Goal: Transaction & Acquisition: Purchase product/service

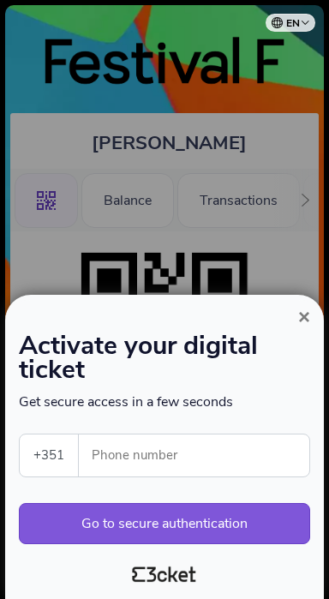
click at [303, 312] on span "×" at bounding box center [304, 316] width 12 height 23
click at [295, 319] on button "×" at bounding box center [303, 317] width 39 height 21
